Goal: Task Accomplishment & Management: Manage account settings

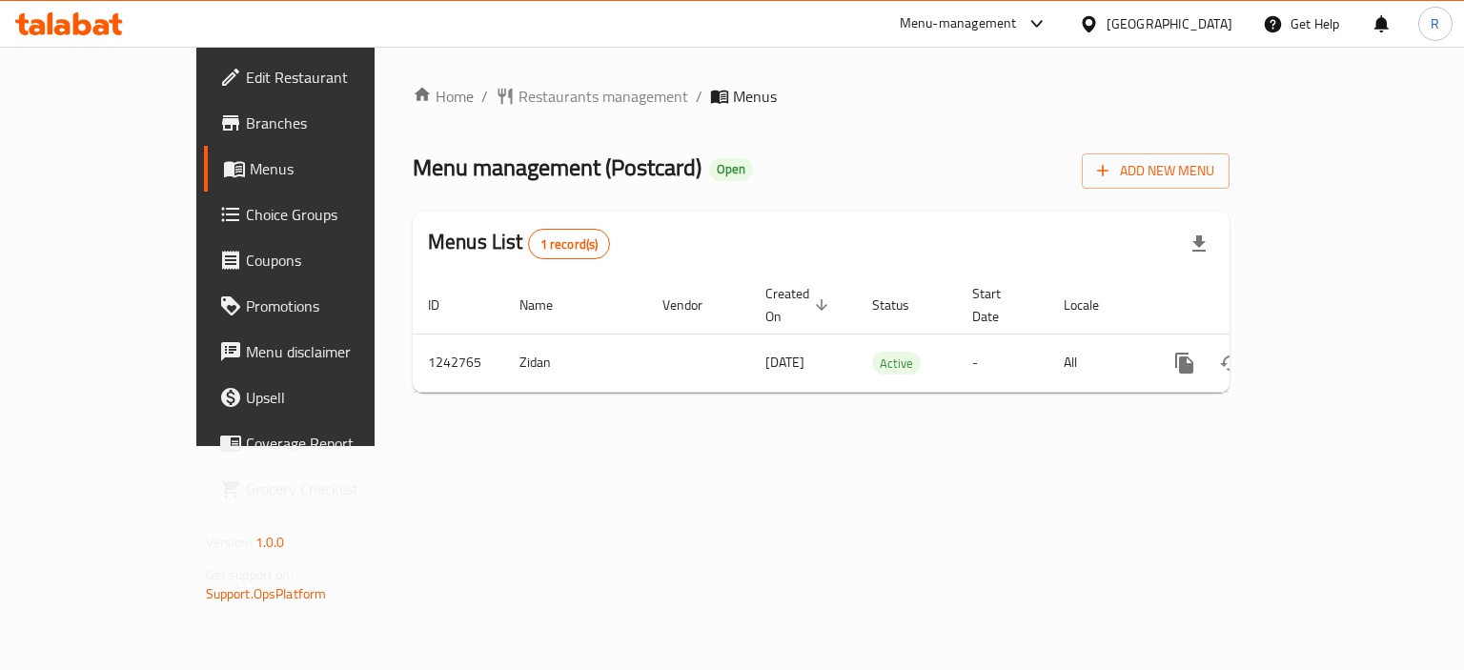
click at [246, 124] on span "Branches" at bounding box center [336, 122] width 180 height 23
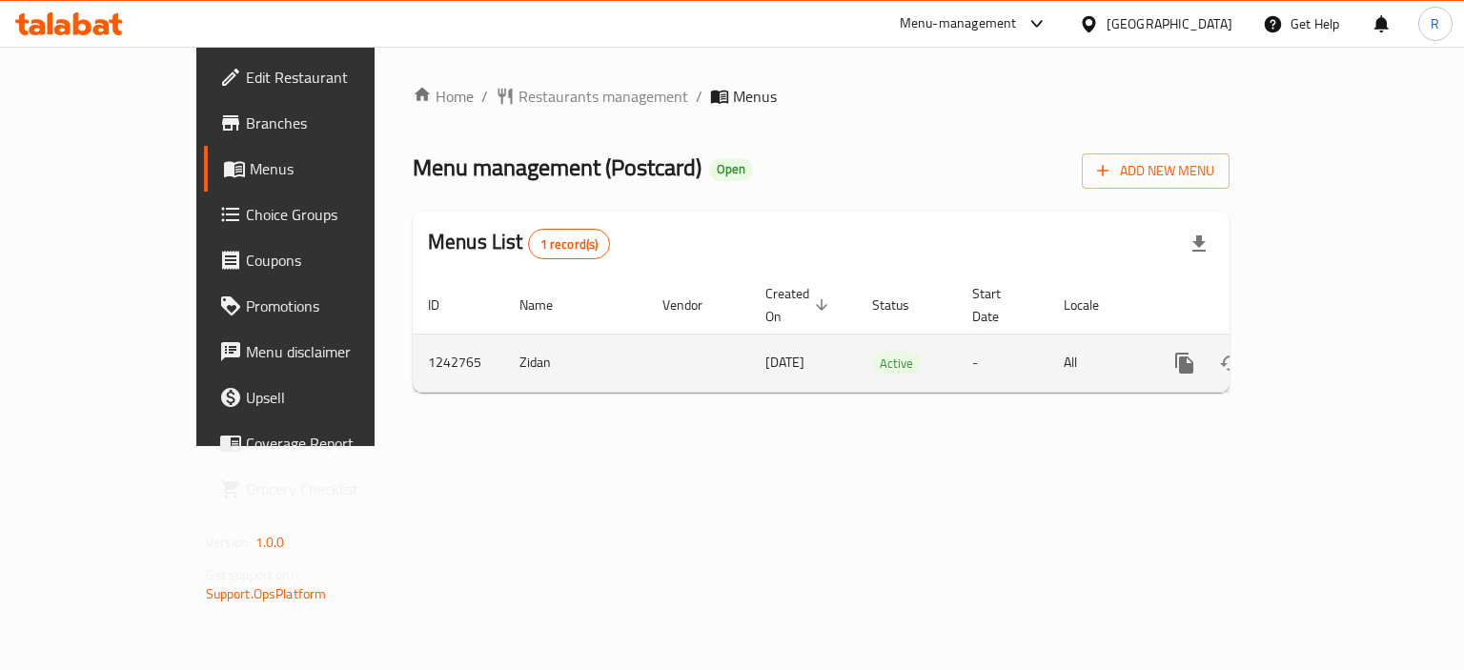
click at [1344, 354] on link "enhanced table" at bounding box center [1322, 363] width 46 height 46
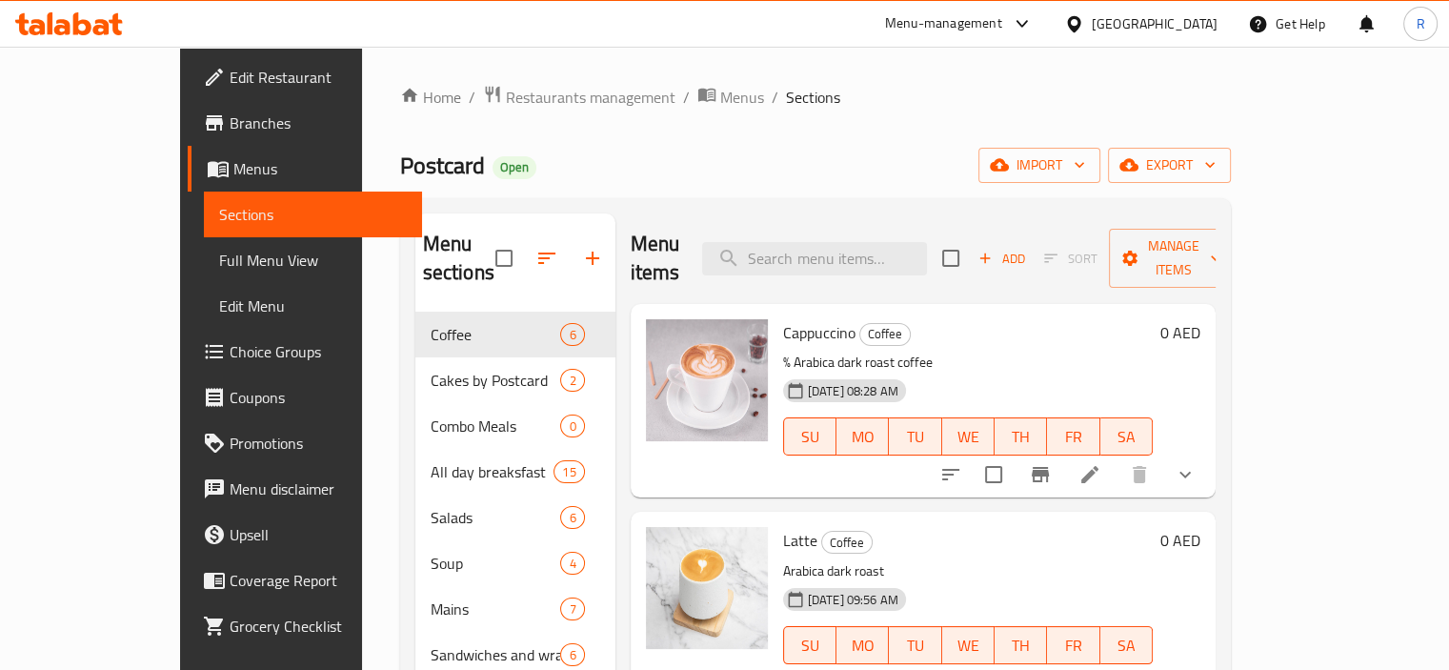
click at [826, 148] on div "Postcard Open import export" at bounding box center [815, 165] width 831 height 35
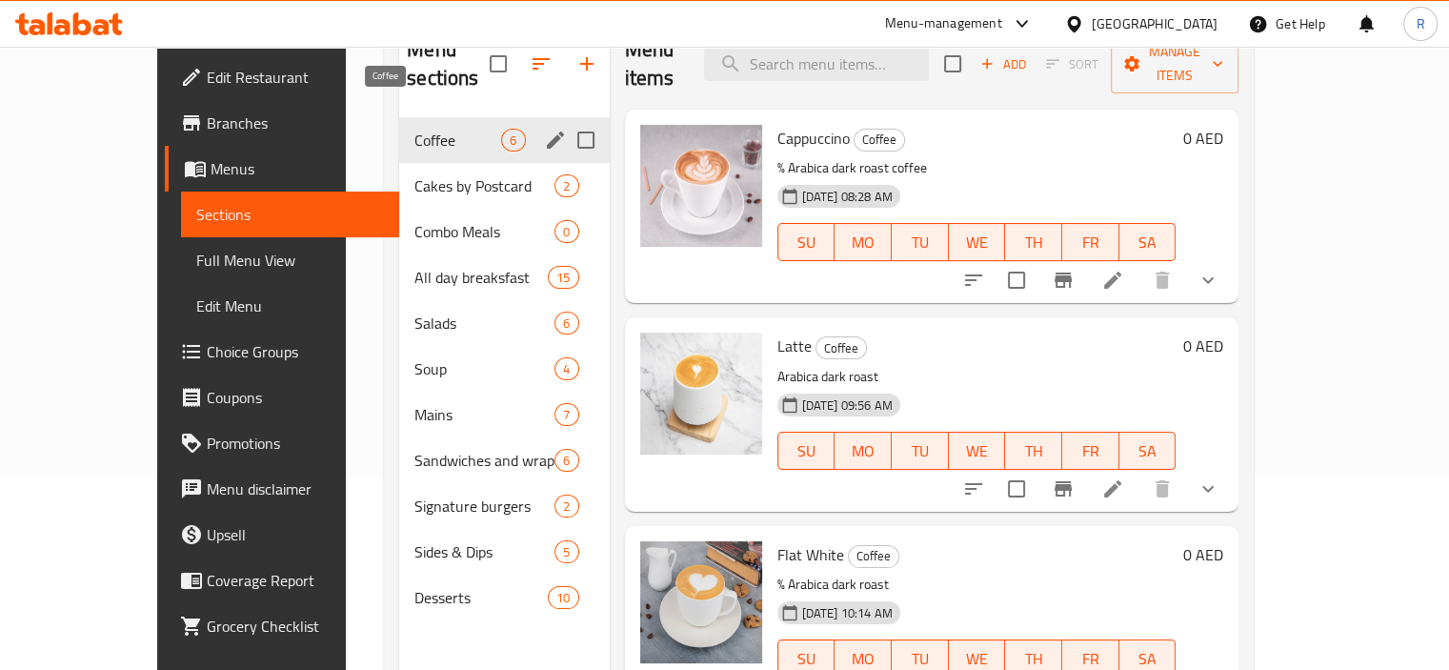
scroll to position [76, 0]
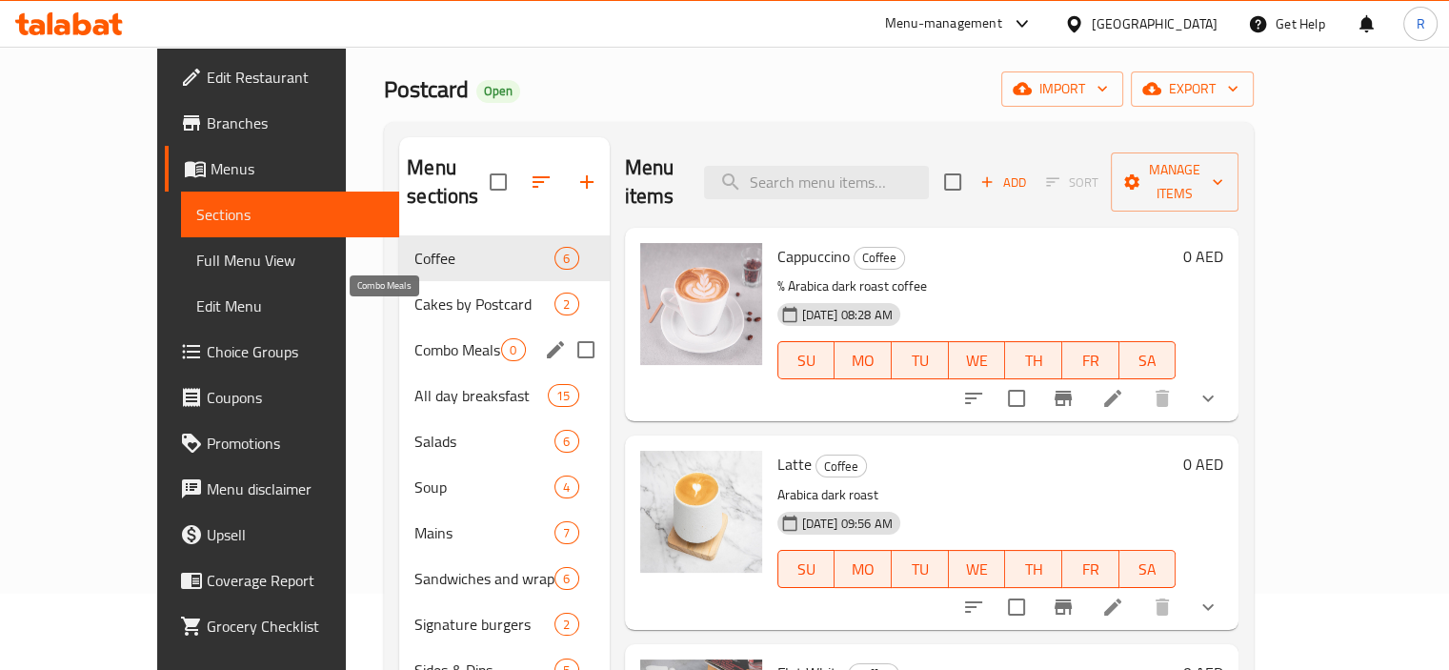
click at [414, 338] on span "Combo Meals" at bounding box center [457, 349] width 87 height 23
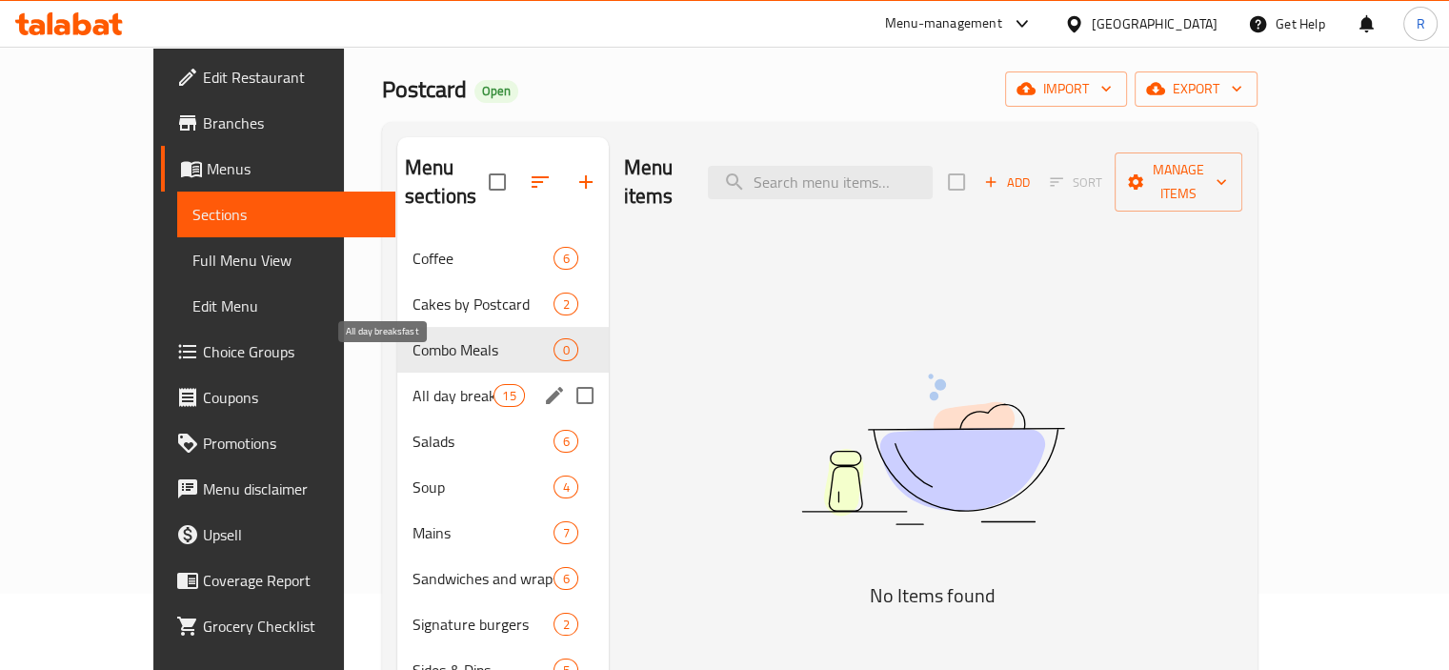
click at [418, 384] on span "All day breaksfast" at bounding box center [453, 395] width 81 height 23
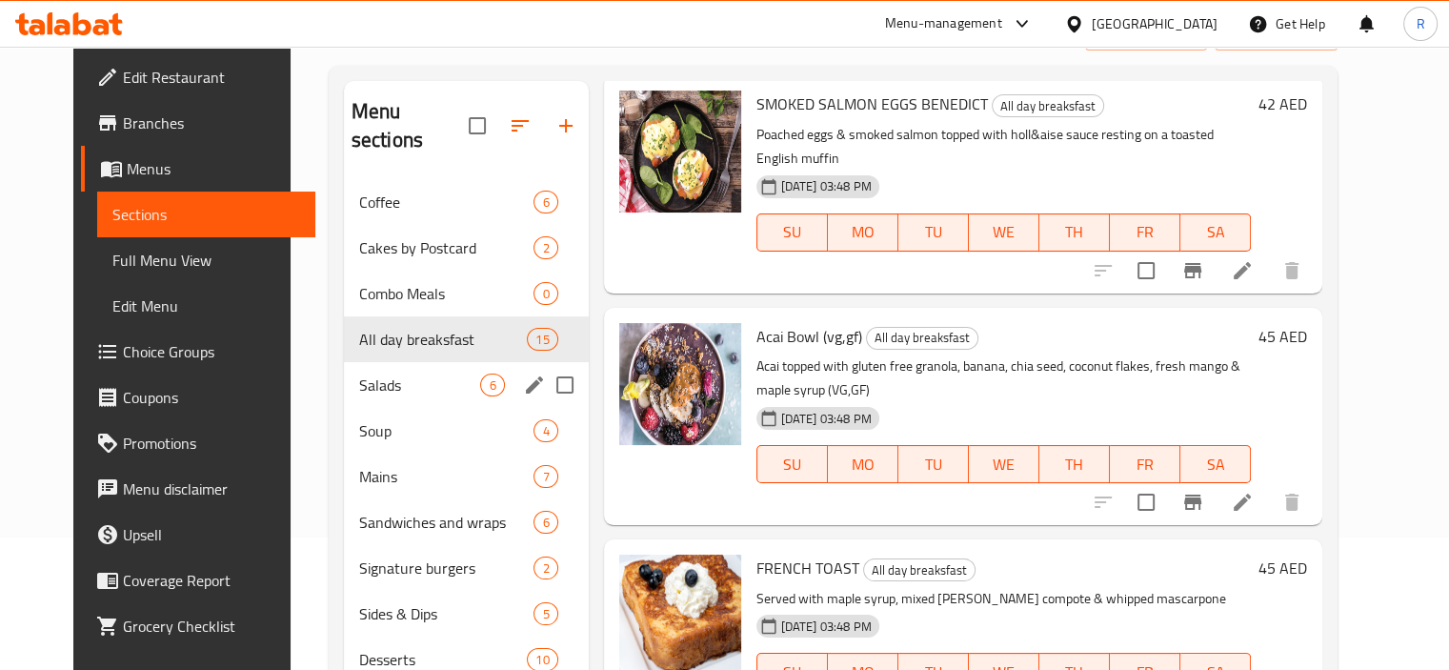
scroll to position [172, 0]
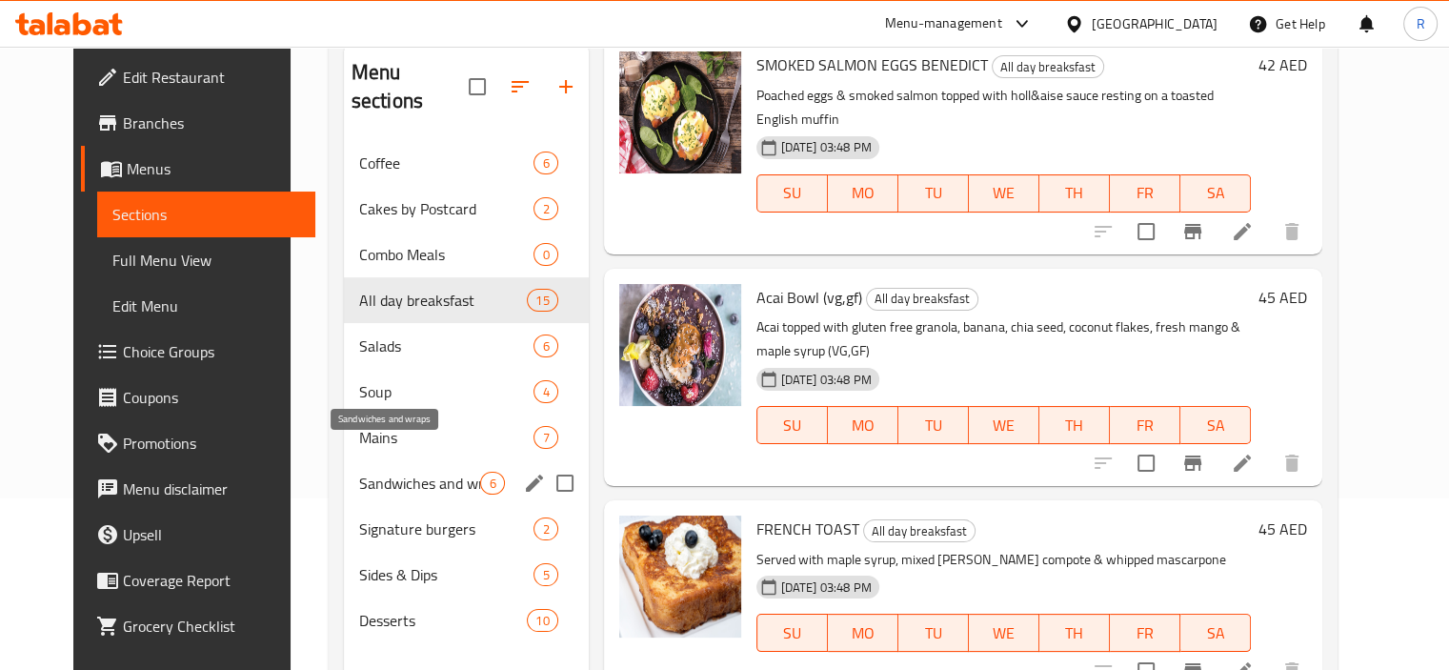
click at [371, 472] on span "Sandwiches and wraps" at bounding box center [420, 483] width 122 height 23
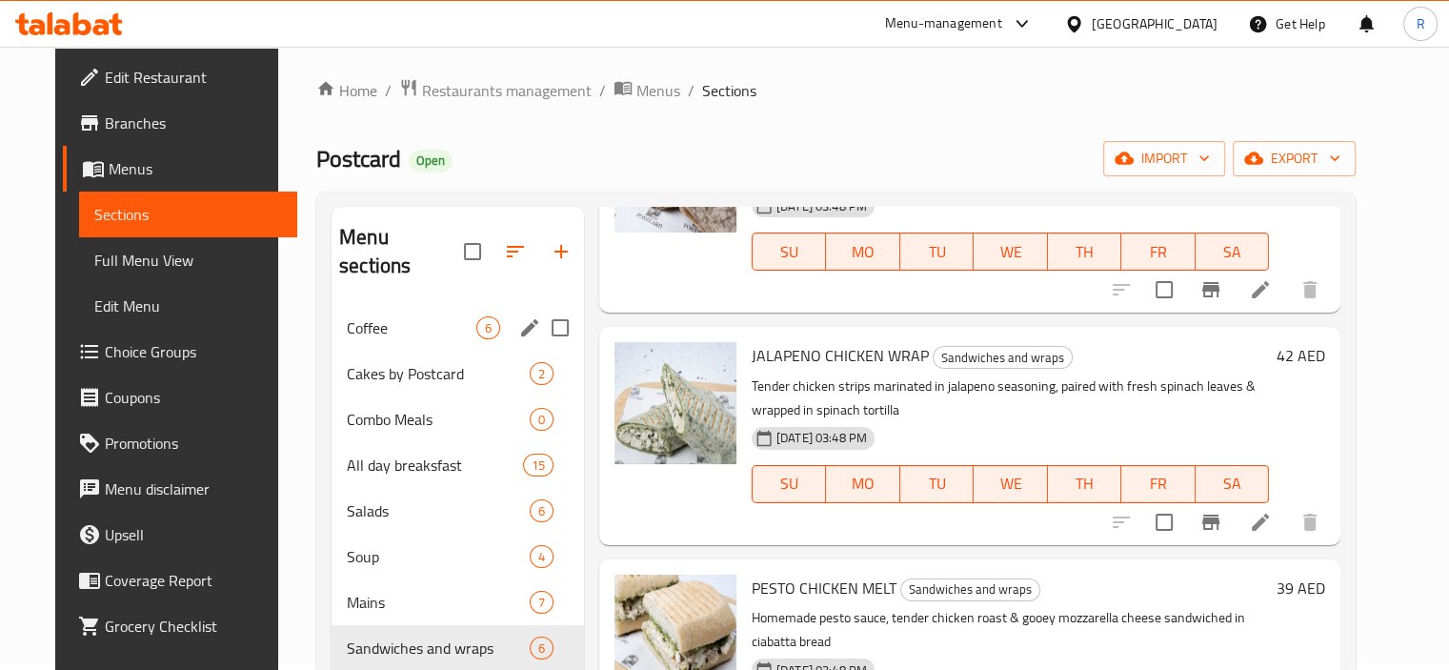
scroll to position [267, 0]
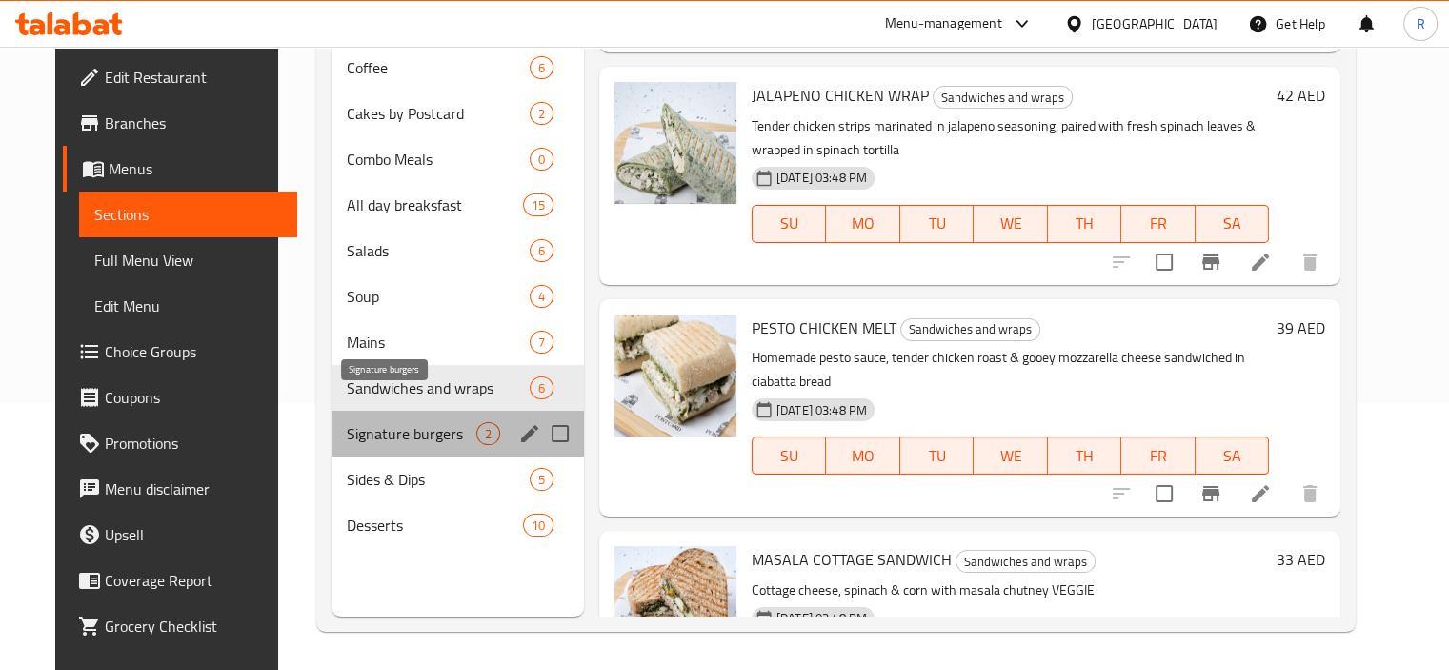
click at [405, 422] on span "Signature burgers" at bounding box center [412, 433] width 130 height 23
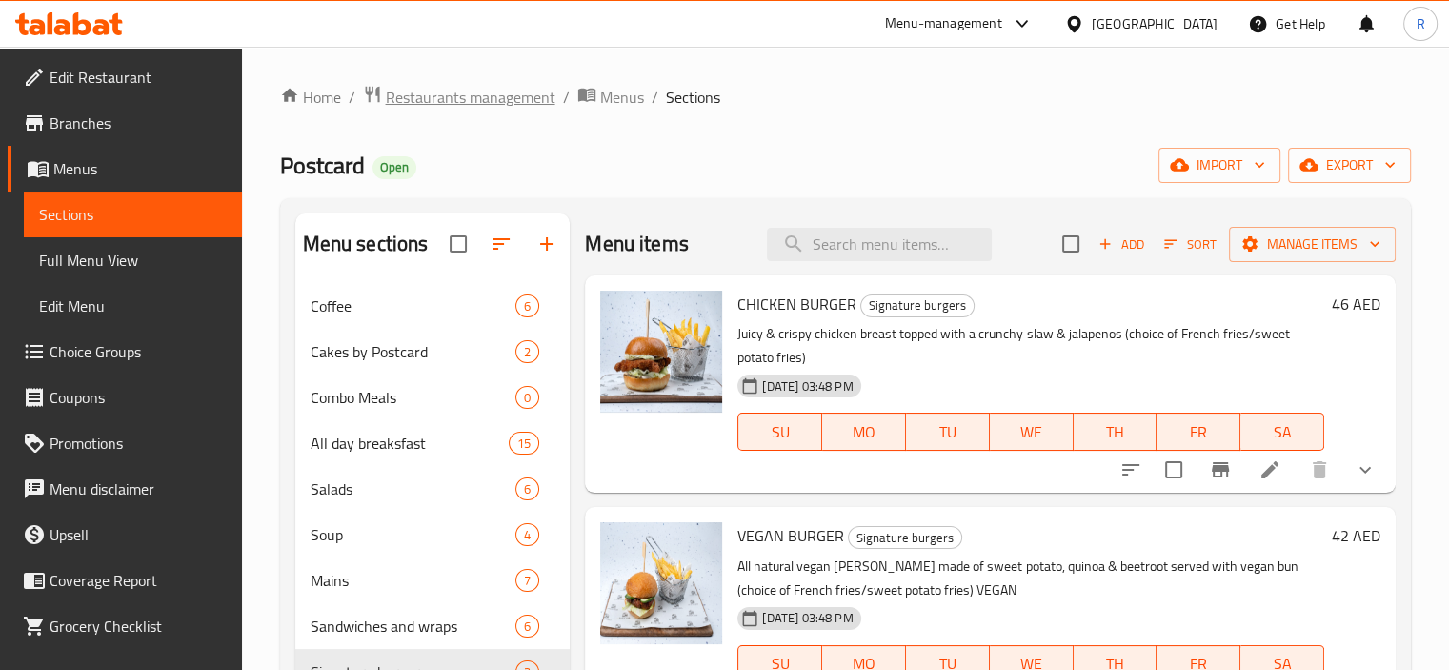
click at [474, 91] on span "Restaurants management" at bounding box center [471, 97] width 170 height 23
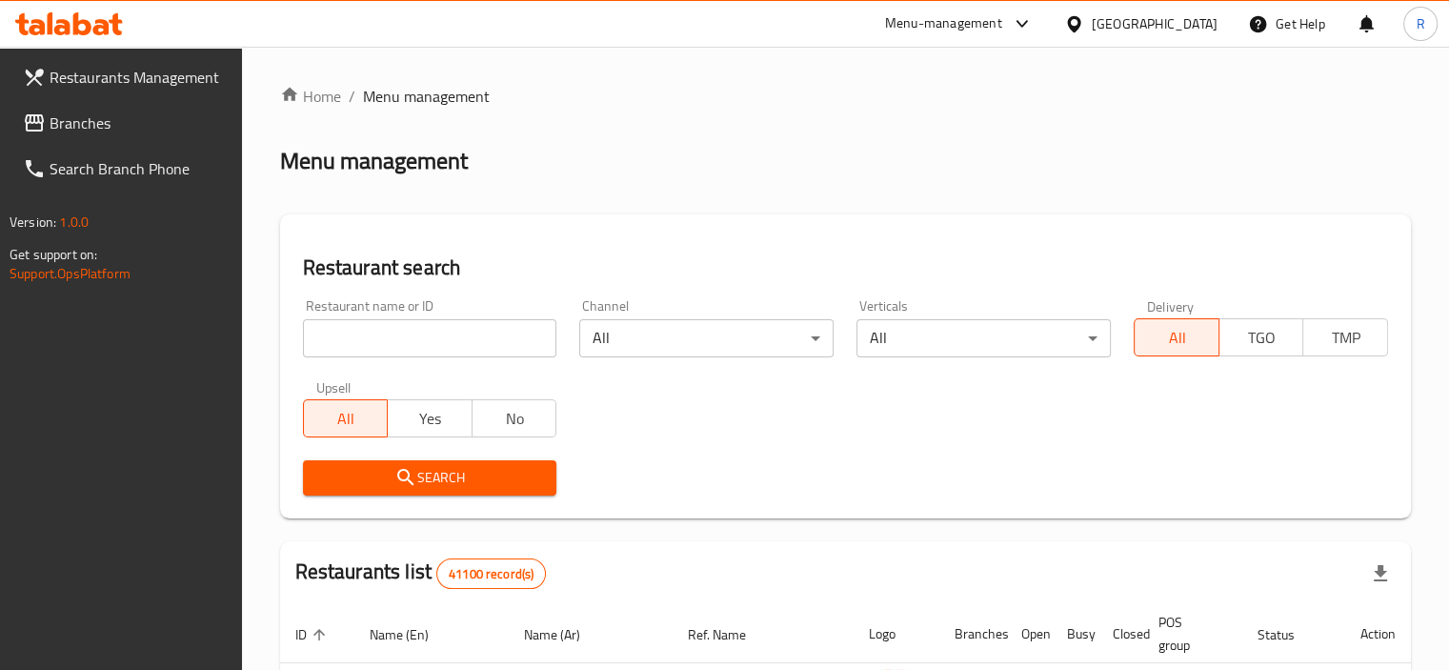
click at [419, 344] on input "search" at bounding box center [430, 338] width 254 height 38
paste input "690609"
type input "690609"
click at [435, 487] on span "Search" at bounding box center [430, 478] width 224 height 24
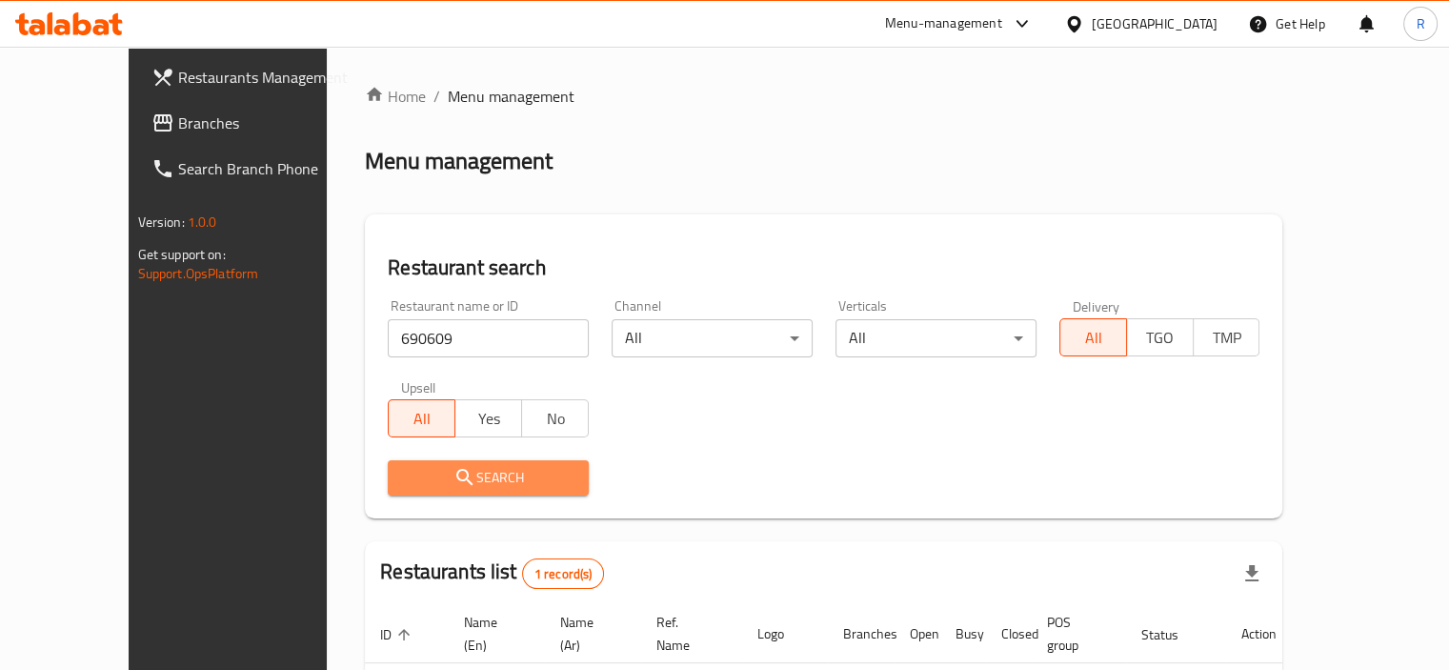
click at [457, 468] on span "Search" at bounding box center [488, 478] width 171 height 24
click at [758, 438] on div "Restaurant name or ID 690609 Restaurant name or ID Channel All ​ Verticals All …" at bounding box center [823, 397] width 895 height 219
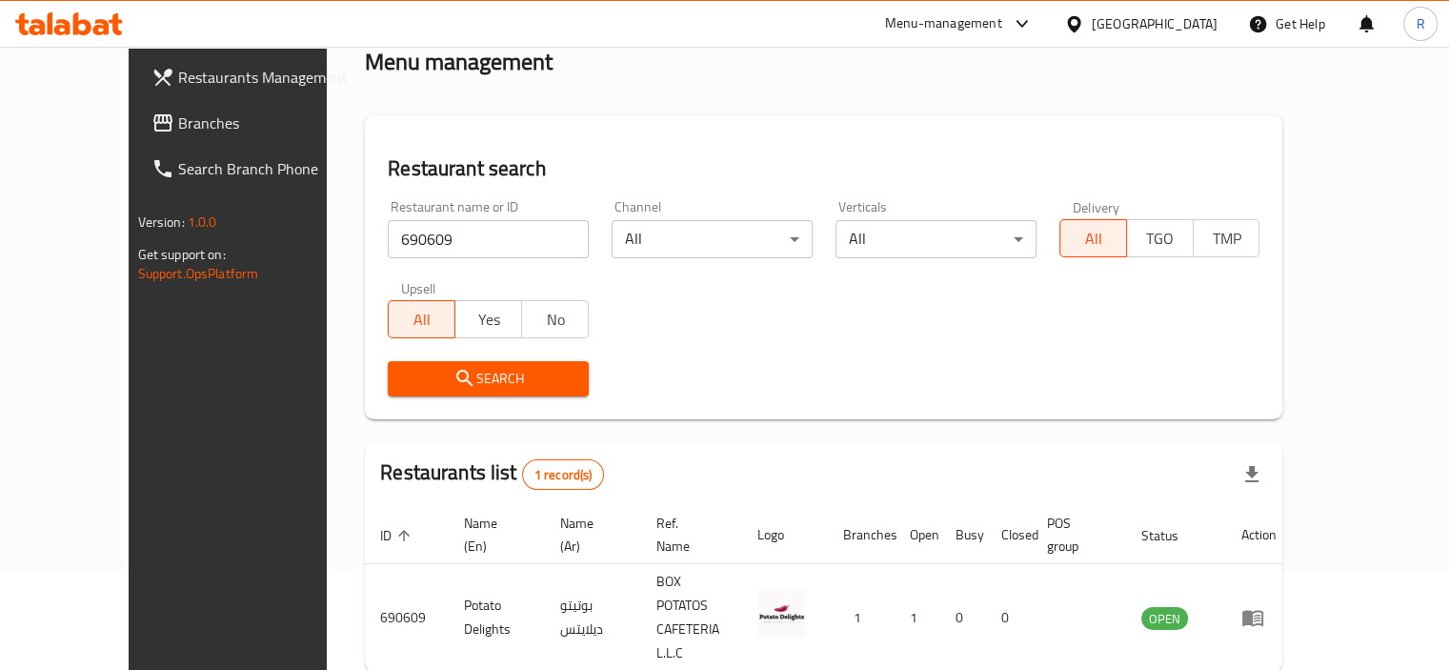
scroll to position [141, 0]
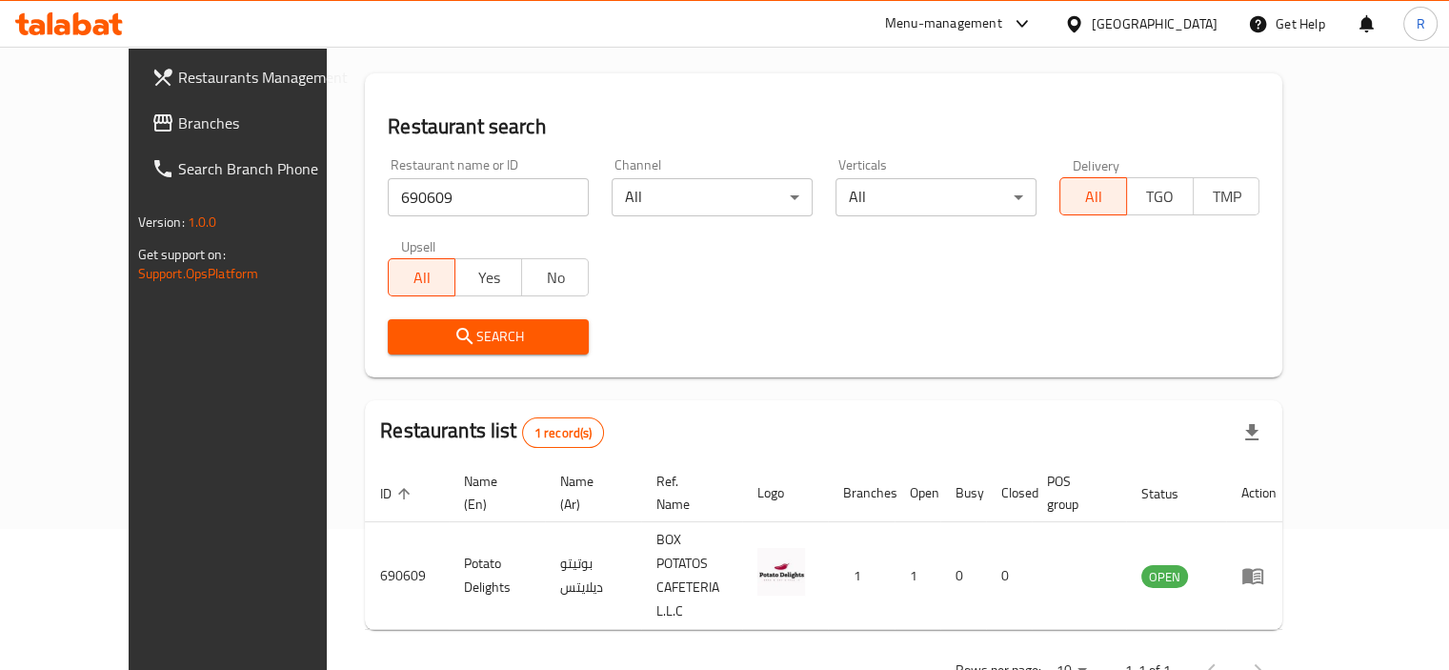
click at [749, 313] on div "Search" at bounding box center [823, 337] width 895 height 58
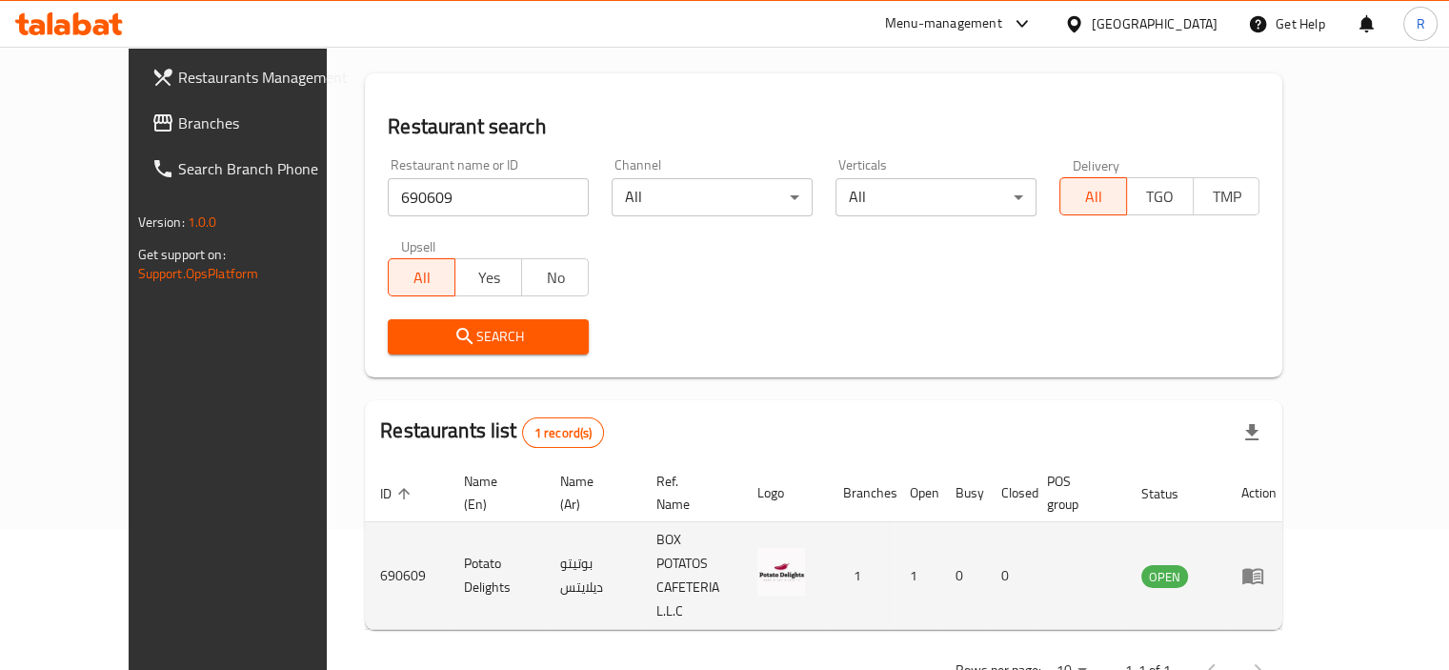
click at [1263, 569] on icon "enhanced table" at bounding box center [1253, 577] width 21 height 16
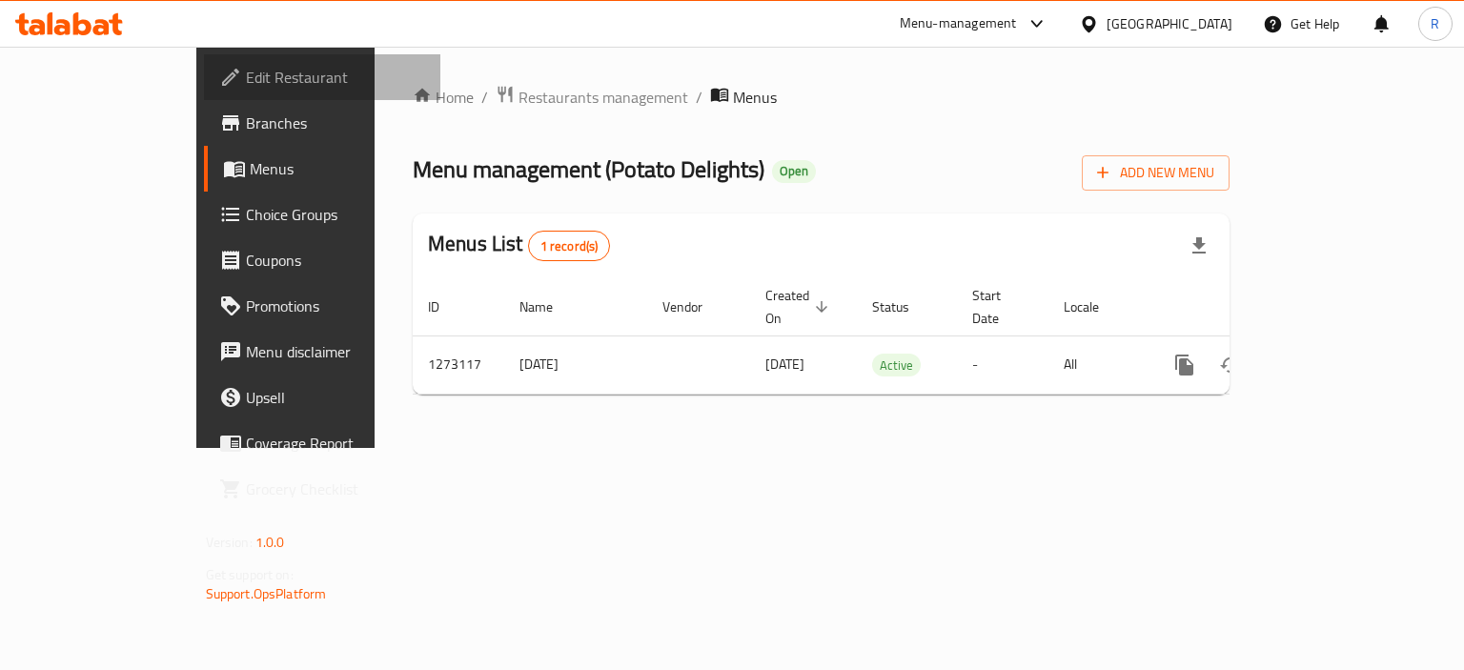
click at [246, 78] on span "Edit Restaurant" at bounding box center [336, 77] width 180 height 23
